Goal: Information Seeking & Learning: Learn about a topic

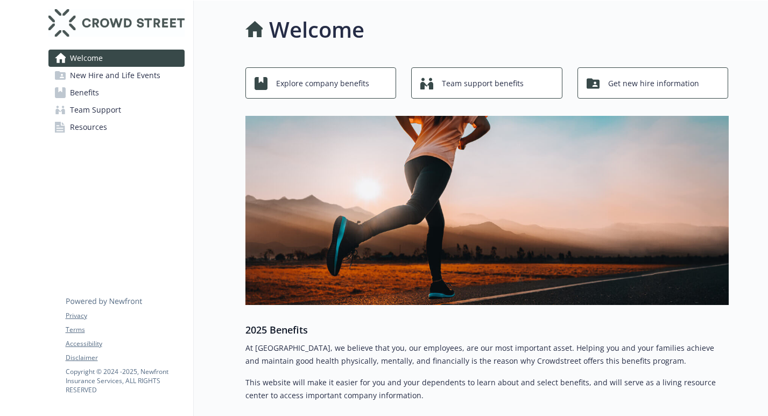
click at [336, 81] on span "Explore company benefits" at bounding box center [322, 83] width 93 height 20
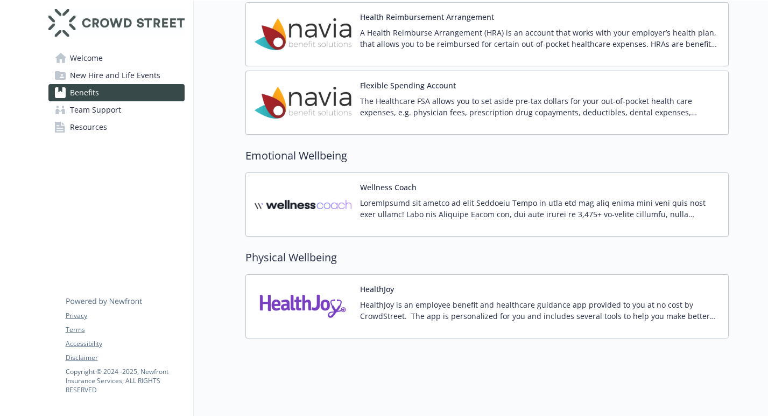
click at [122, 78] on span "New Hire and Life Events" at bounding box center [115, 75] width 90 height 17
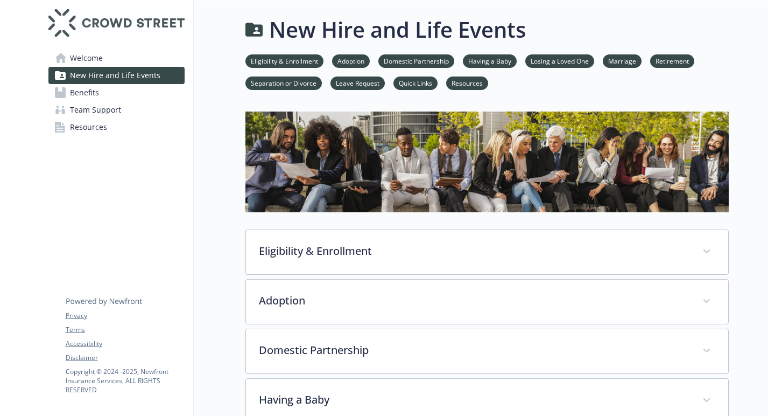
click at [85, 93] on span "Benefits" at bounding box center [84, 92] width 29 height 17
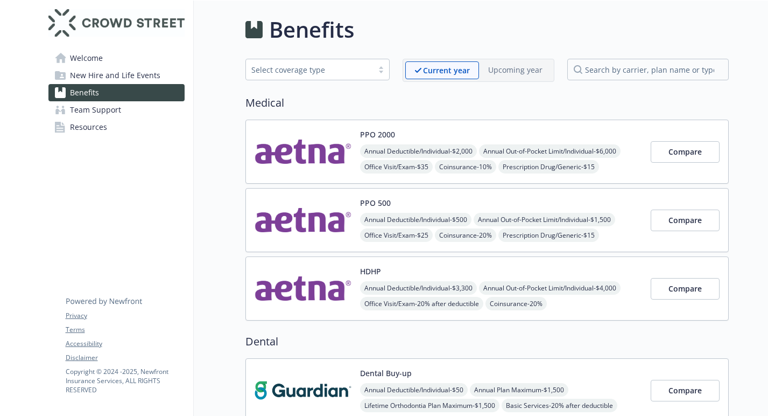
click at [501, 72] on p "Upcoming year" at bounding box center [515, 69] width 54 height 11
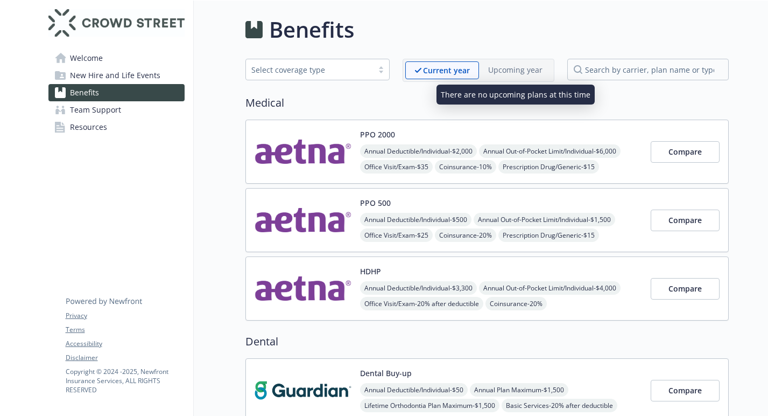
click at [509, 69] on p "Upcoming year" at bounding box center [515, 69] width 54 height 11
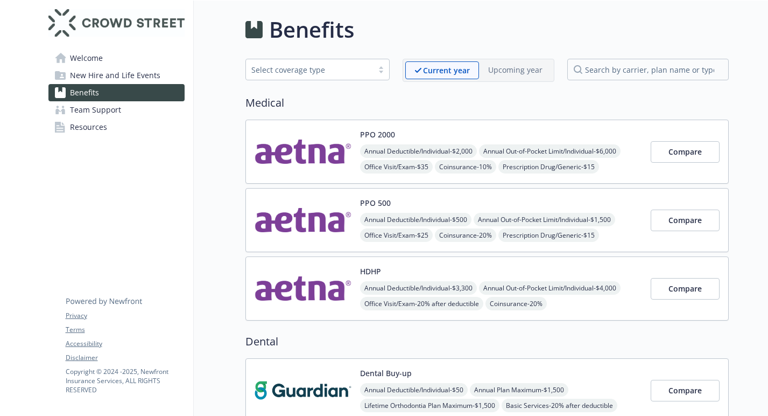
click at [385, 73] on div at bounding box center [381, 69] width 16 height 9
